Goal: Transaction & Acquisition: Purchase product/service

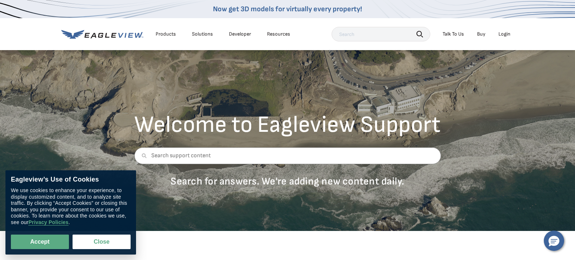
click at [505, 34] on div "Login" at bounding box center [504, 34] width 12 height 7
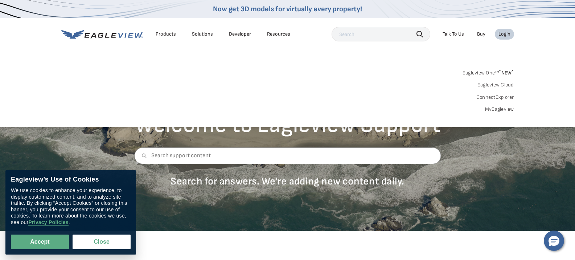
click at [493, 109] on link "MyEagleview" at bounding box center [499, 109] width 29 height 7
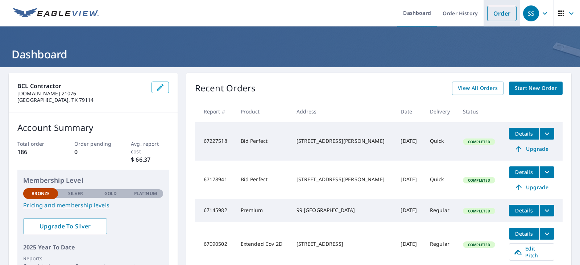
click at [503, 15] on link "Order" at bounding box center [501, 13] width 29 height 15
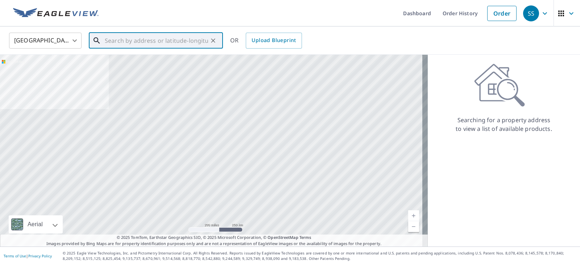
click at [138, 39] on input "text" at bounding box center [156, 40] width 103 height 20
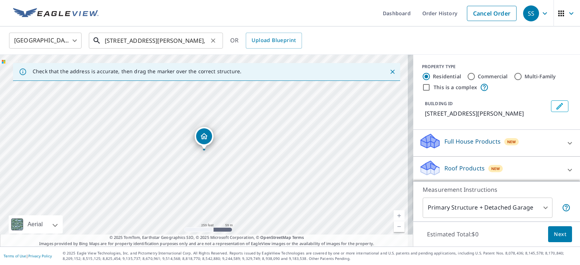
click at [200, 41] on input "508 S Crockett St Amarillo," at bounding box center [156, 40] width 103 height 20
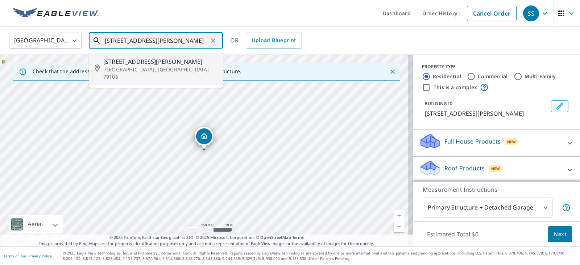
click at [135, 66] on p "Amarillo, TX 79106" at bounding box center [160, 73] width 114 height 15
type input "508 Crockett St Amarillo, TX 79106"
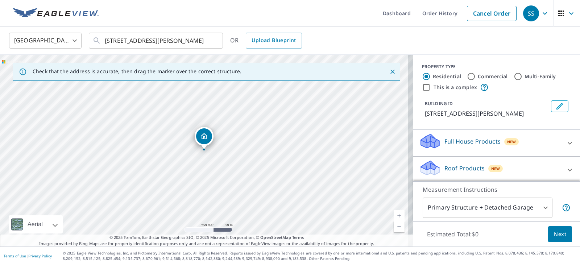
click at [568, 170] on icon at bounding box center [570, 170] width 4 height 3
click at [566, 170] on icon at bounding box center [570, 170] width 9 height 9
click at [566, 171] on icon at bounding box center [570, 170] width 9 height 9
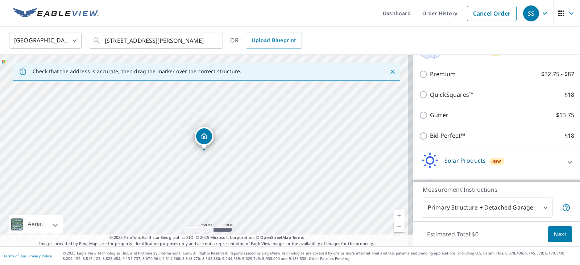
scroll to position [131, 0]
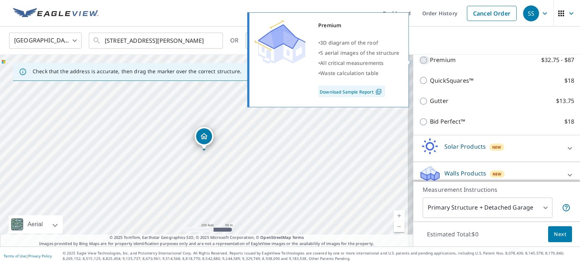
click at [419, 61] on input "Premium $32.75 - $87" at bounding box center [424, 60] width 11 height 9
checkbox input "true"
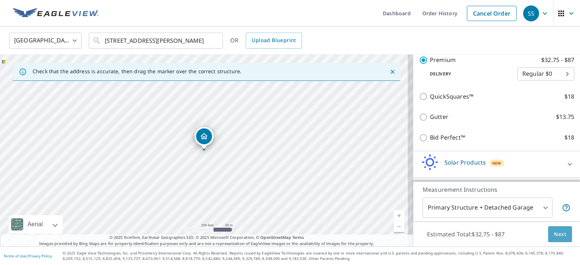
click at [554, 235] on span "Next" at bounding box center [560, 234] width 12 height 9
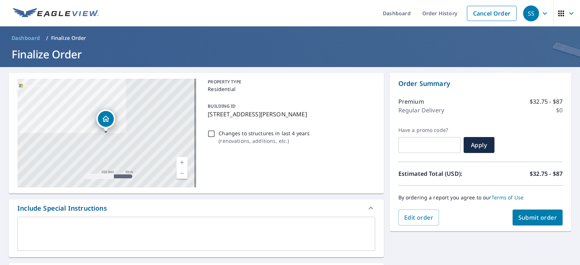
click at [534, 218] on span "Submit order" at bounding box center [537, 218] width 39 height 8
